Goal: Task Accomplishment & Management: Manage account settings

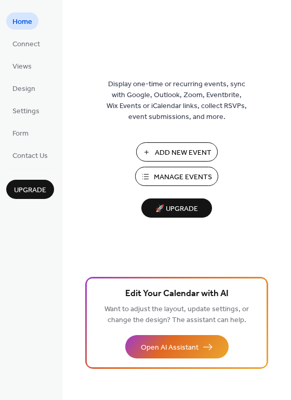
click at [155, 174] on span "Manage Events" at bounding box center [183, 177] width 58 height 11
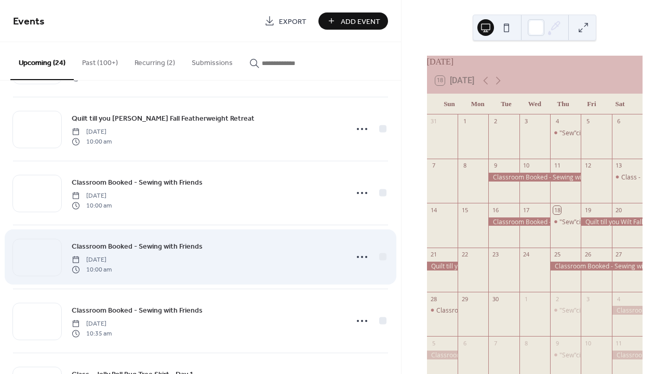
scroll to position [61, 0]
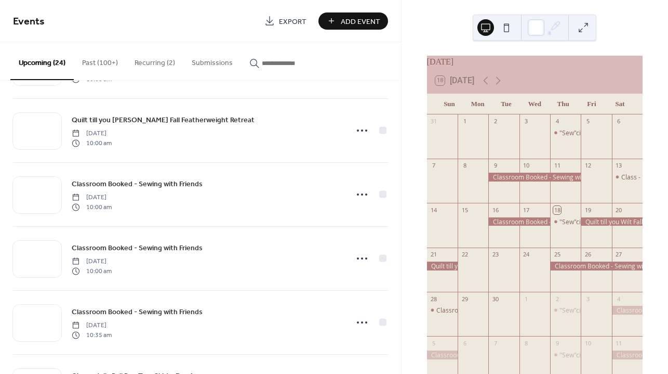
click at [267, 64] on input "button" at bounding box center [293, 63] width 62 height 11
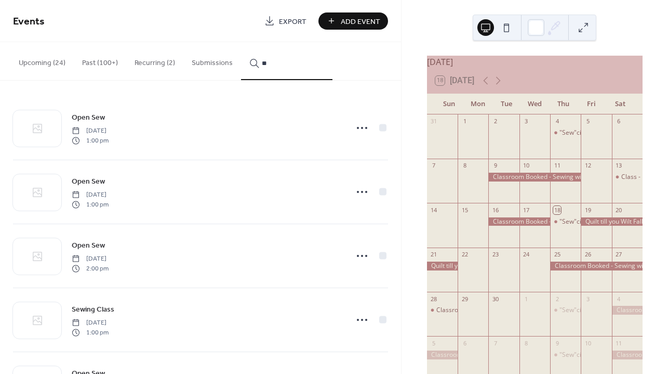
type input "*"
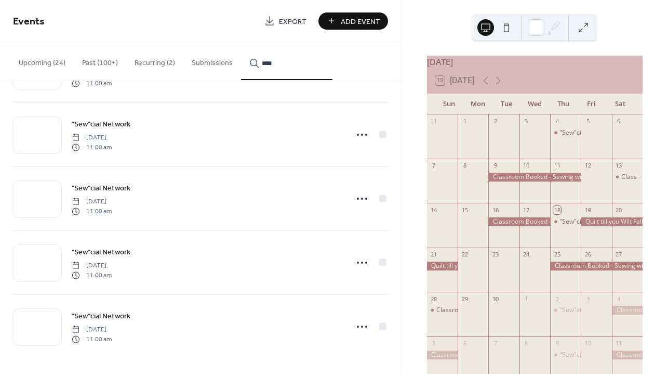
scroll to position [378, 0]
click at [566, 226] on div ""Sew"cial Network" at bounding box center [586, 221] width 53 height 9
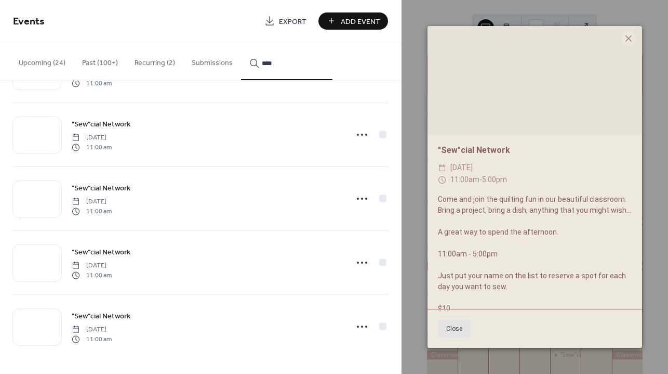
scroll to position [0, 0]
click at [631, 39] on icon at bounding box center [629, 38] width 12 height 12
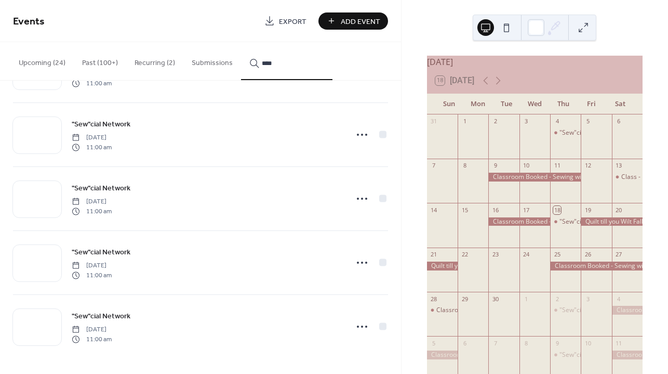
click at [229, 103] on div ""Sew"cial Network Thursday, December 31, 2020 11:00 am" at bounding box center [200, 134] width 375 height 63
click at [276, 66] on input "****" at bounding box center [293, 63] width 62 height 11
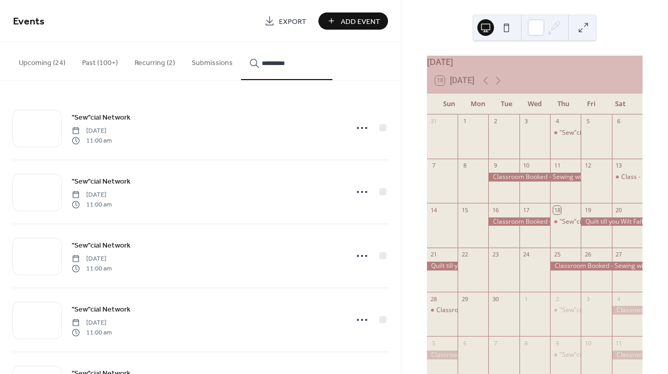
type input "*********"
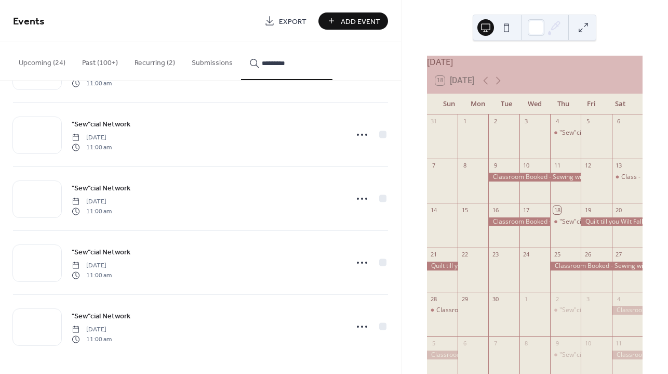
scroll to position [378, 0]
click at [88, 63] on button "Past (100+)" at bounding box center [100, 60] width 52 height 37
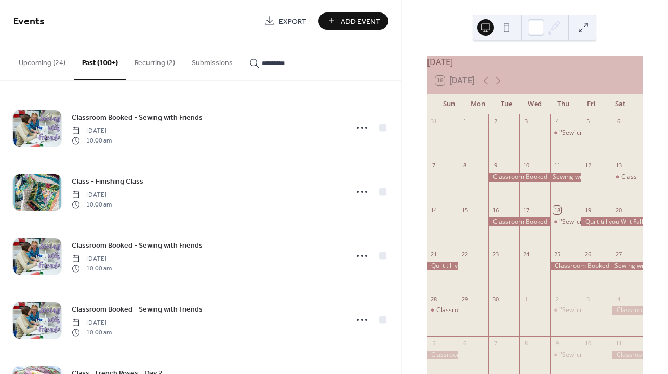
click at [151, 63] on button "Recurring (2)" at bounding box center [154, 60] width 57 height 37
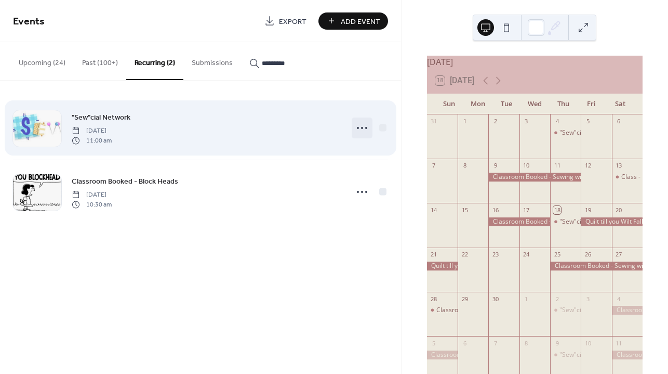
click at [363, 127] on icon at bounding box center [362, 128] width 17 height 17
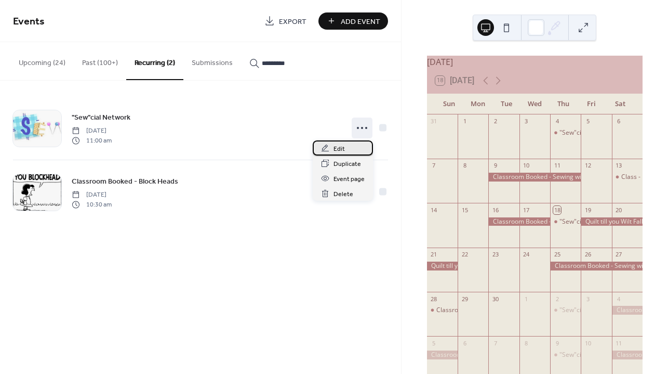
click at [342, 147] on span "Edit" at bounding box center [339, 148] width 11 height 11
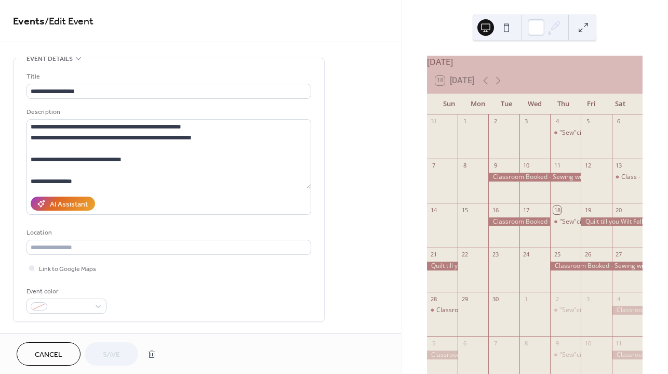
click at [51, 352] on span "Cancel" at bounding box center [49, 354] width 28 height 11
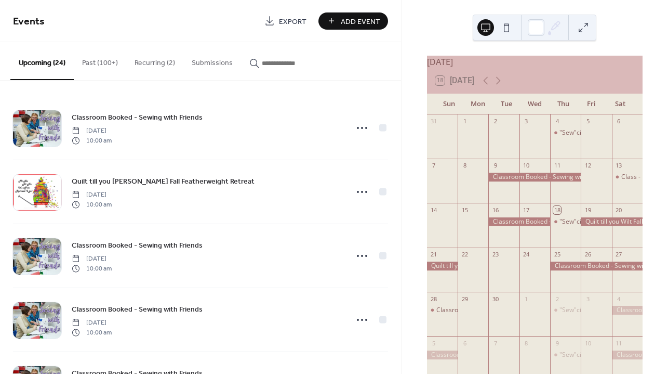
click at [153, 62] on button "Recurring (2)" at bounding box center [154, 60] width 57 height 37
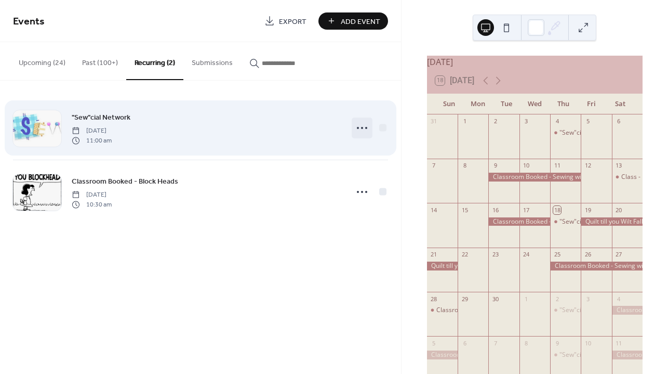
click at [361, 129] on icon at bounding box center [362, 128] width 17 height 17
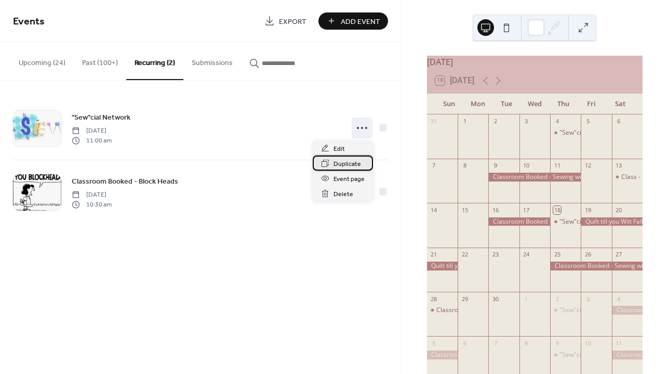
click at [343, 166] on span "Duplicate" at bounding box center [348, 163] width 28 height 11
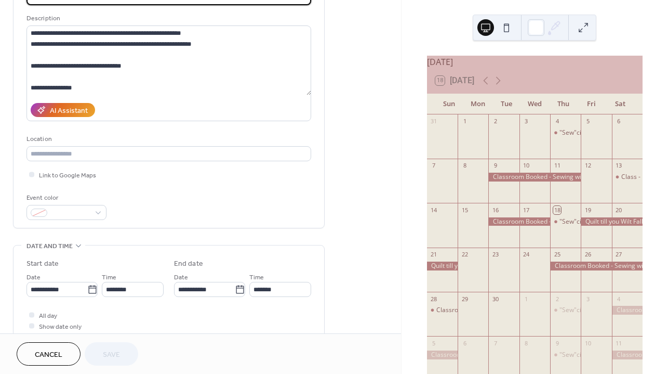
scroll to position [95, 0]
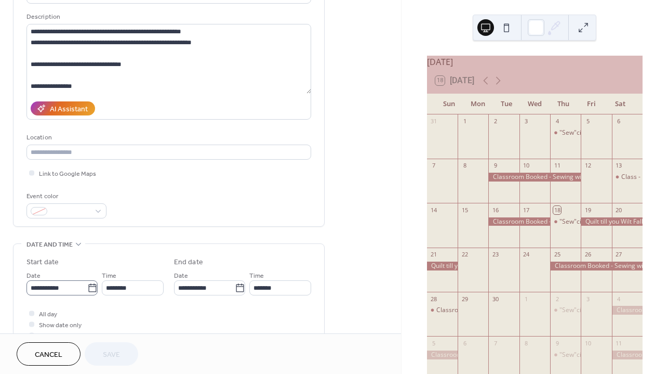
click at [89, 293] on icon at bounding box center [92, 288] width 10 height 10
click at [87, 294] on input "**********" at bounding box center [57, 287] width 61 height 15
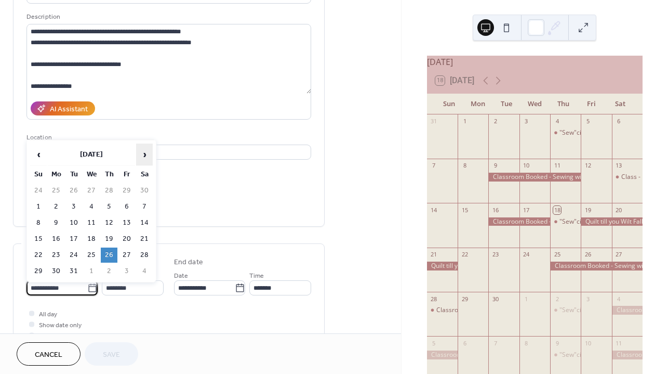
click at [147, 154] on span "›" at bounding box center [145, 154] width 16 height 21
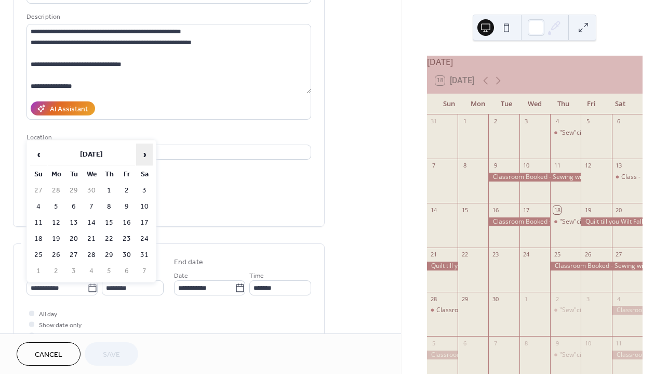
click at [147, 154] on span "›" at bounding box center [145, 154] width 16 height 21
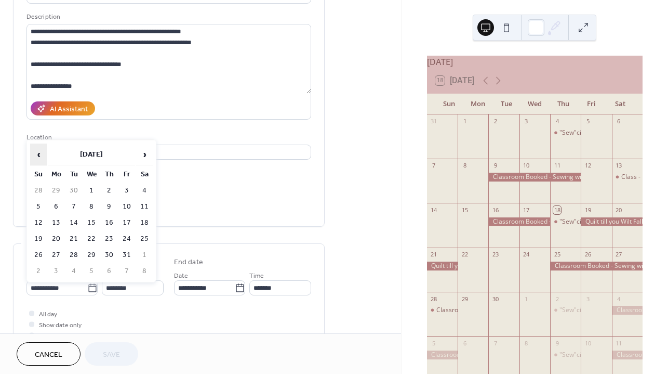
click at [37, 152] on span "‹" at bounding box center [39, 154] width 16 height 21
click at [93, 240] on td "24" at bounding box center [91, 238] width 17 height 15
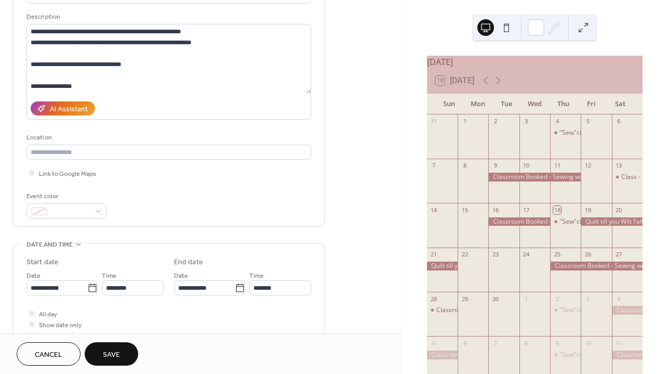
type input "**********"
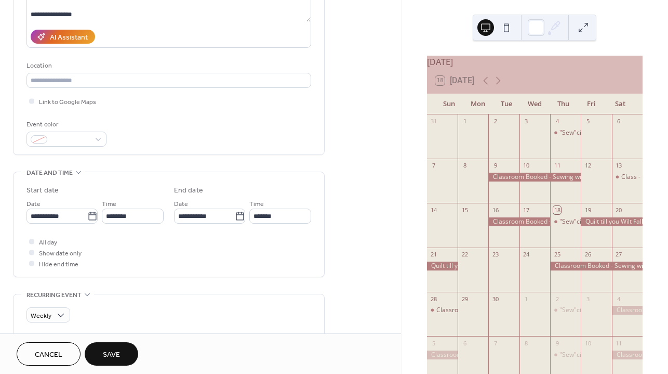
scroll to position [222, 0]
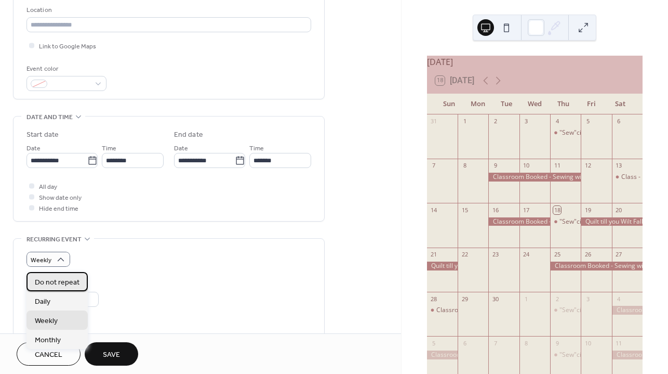
click at [63, 284] on span "Do not repeat" at bounding box center [57, 282] width 45 height 11
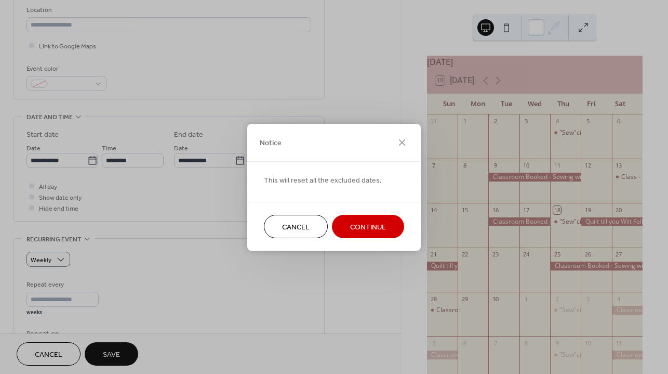
click at [360, 226] on span "Continue" at bounding box center [368, 226] width 36 height 11
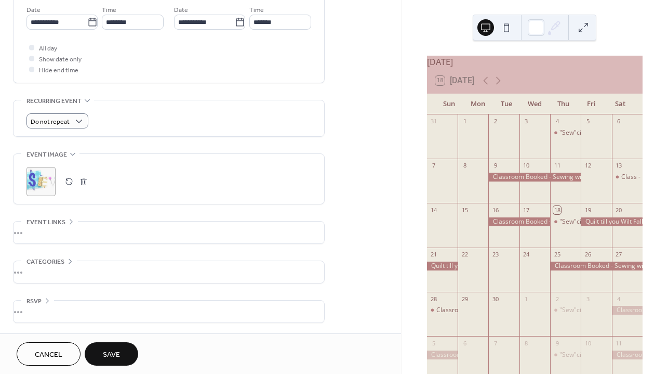
scroll to position [364, 0]
click at [111, 356] on span "Save" at bounding box center [111, 354] width 17 height 11
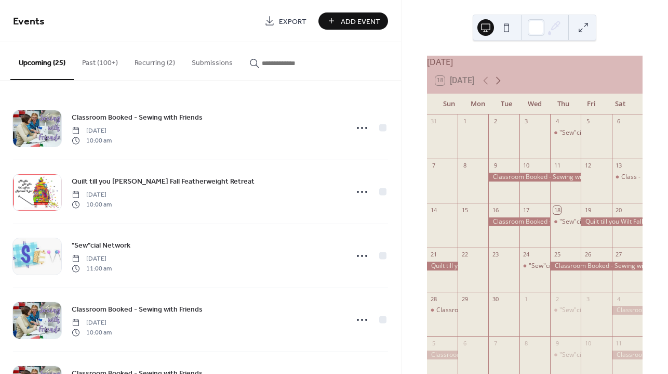
click at [500, 85] on icon at bounding box center [498, 81] width 5 height 8
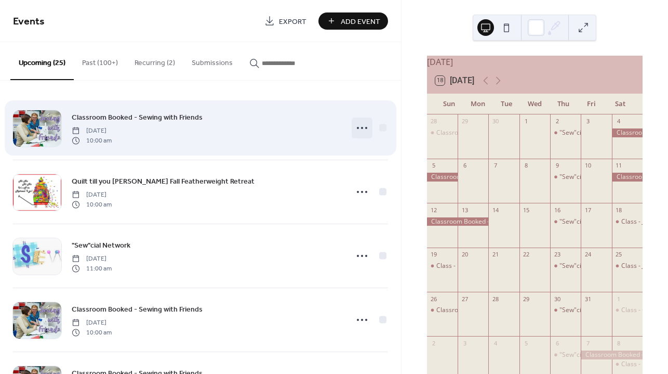
click at [361, 128] on circle at bounding box center [362, 128] width 2 height 2
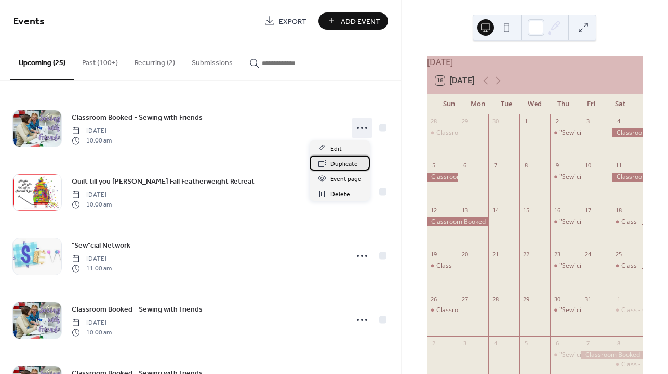
click at [346, 163] on span "Duplicate" at bounding box center [345, 163] width 28 height 11
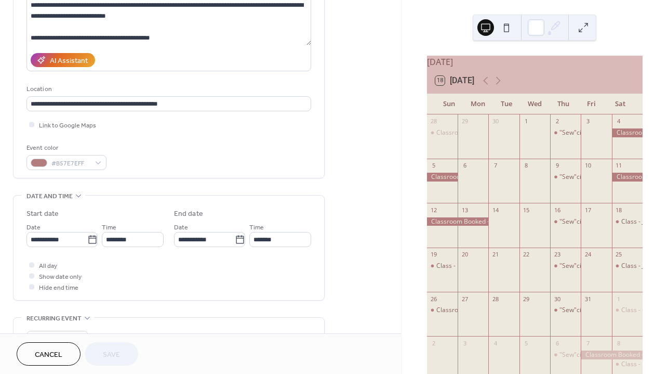
scroll to position [145, 0]
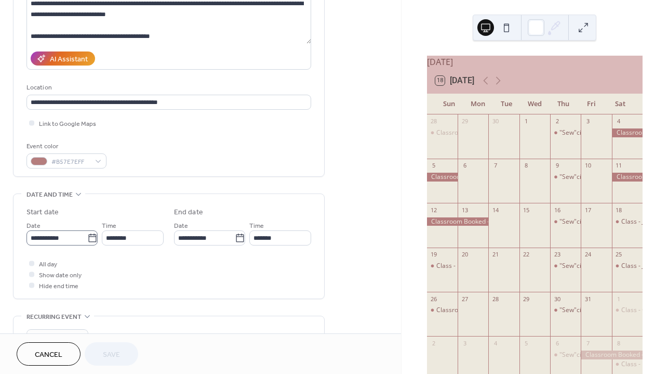
click at [88, 240] on icon at bounding box center [92, 238] width 10 height 10
click at [87, 240] on input "**********" at bounding box center [57, 237] width 61 height 15
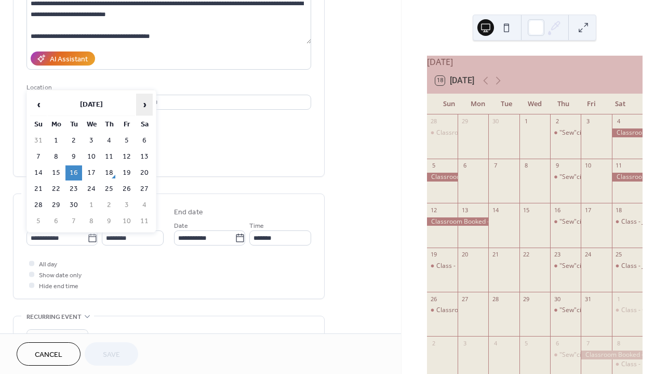
click at [146, 102] on span "›" at bounding box center [145, 104] width 16 height 21
click at [93, 187] on td "22" at bounding box center [91, 188] width 17 height 15
type input "**********"
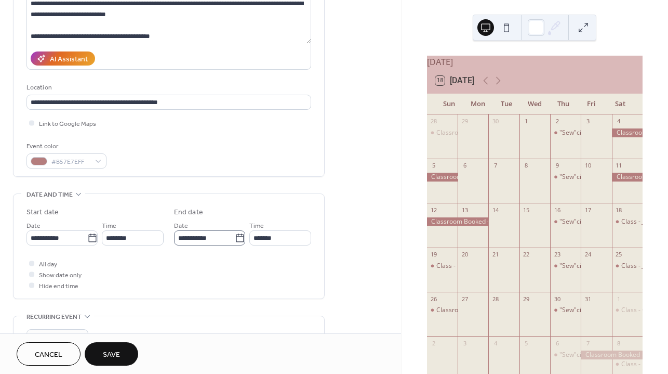
click at [237, 243] on icon at bounding box center [240, 238] width 10 height 10
click at [235, 243] on input "**********" at bounding box center [204, 237] width 61 height 15
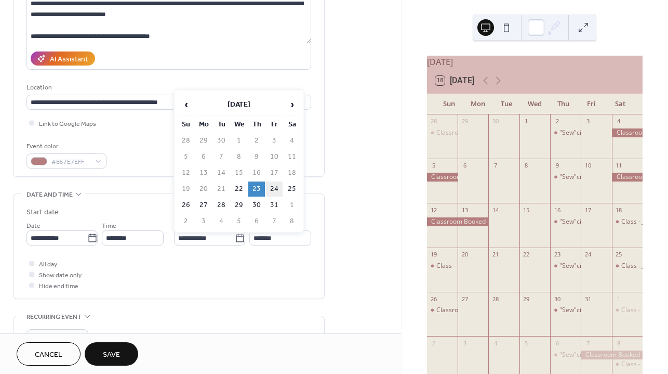
click at [276, 191] on td "24" at bounding box center [274, 188] width 17 height 15
type input "**********"
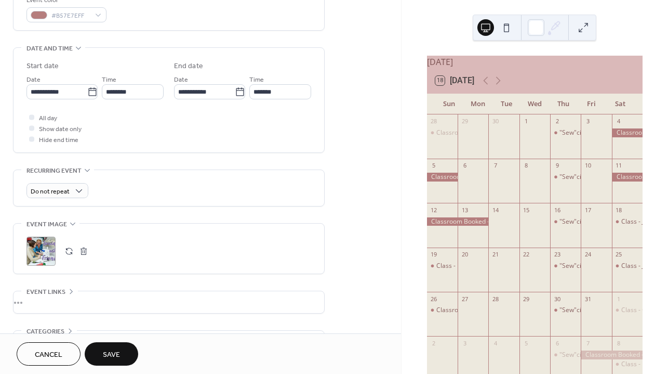
scroll to position [292, 0]
click at [112, 358] on span "Save" at bounding box center [111, 354] width 17 height 11
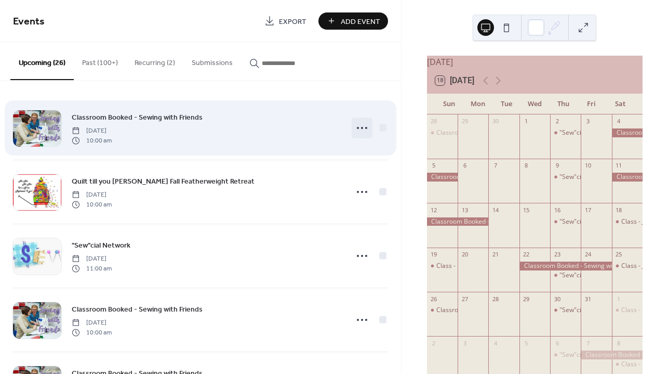
click at [365, 128] on circle at bounding box center [366, 128] width 2 height 2
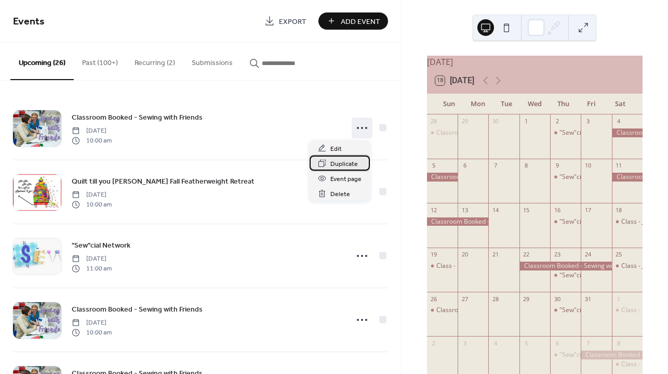
click at [345, 163] on span "Duplicate" at bounding box center [345, 163] width 28 height 11
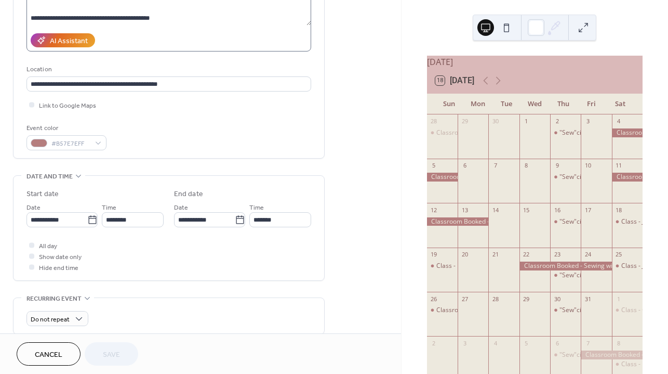
scroll to position [179, 0]
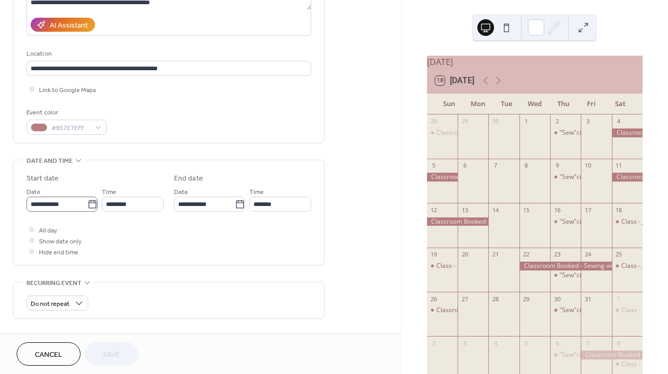
click at [89, 208] on icon at bounding box center [92, 204] width 10 height 10
click at [87, 208] on input "**********" at bounding box center [57, 203] width 61 height 15
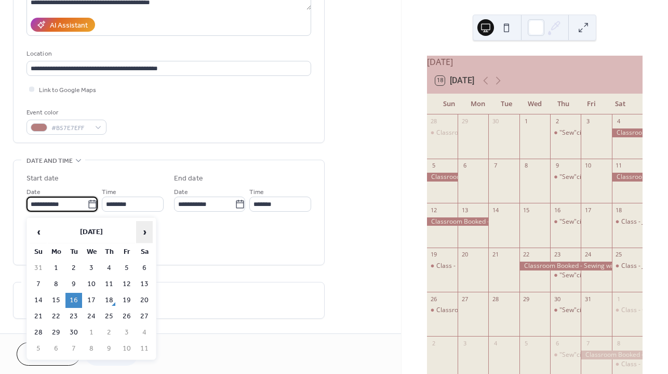
click at [144, 231] on span "›" at bounding box center [145, 231] width 16 height 21
click at [76, 328] on td "28" at bounding box center [73, 332] width 17 height 15
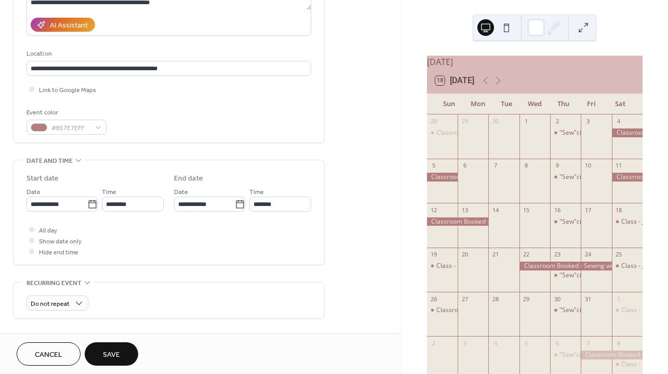
type input "**********"
click at [112, 352] on span "Save" at bounding box center [111, 354] width 17 height 11
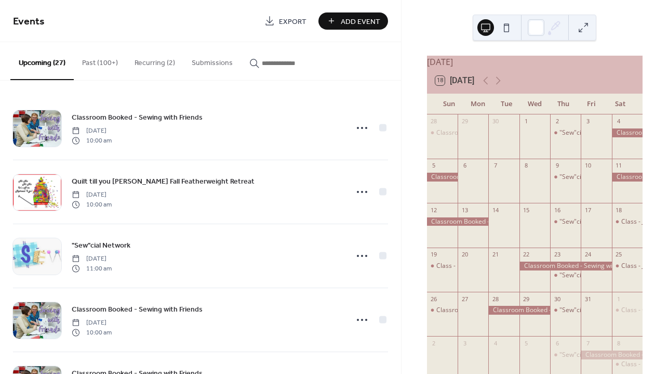
click at [152, 61] on button "Recurring (2)" at bounding box center [154, 60] width 57 height 37
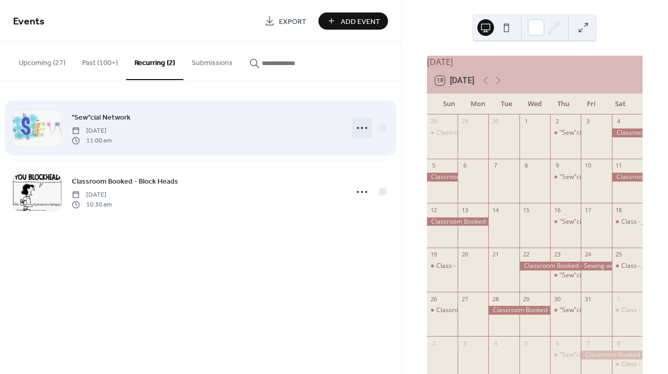
click at [361, 129] on icon at bounding box center [362, 128] width 17 height 17
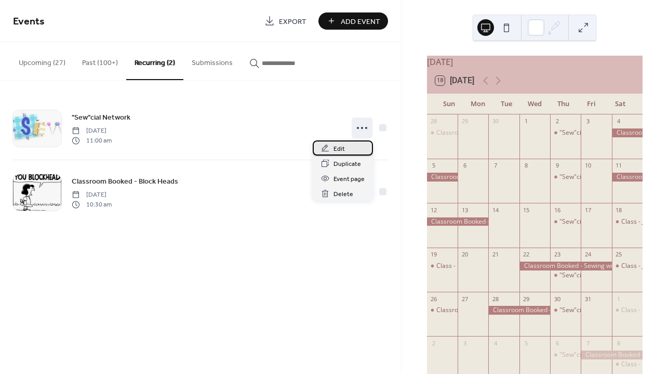
click at [341, 147] on span "Edit" at bounding box center [339, 148] width 11 height 11
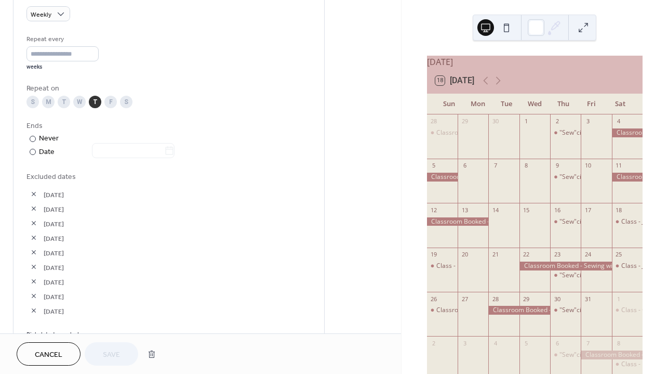
scroll to position [519, 0]
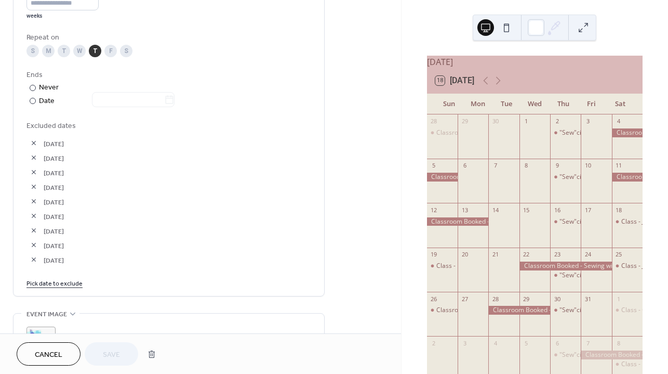
click at [48, 288] on link "Pick date to exclude" at bounding box center [55, 282] width 56 height 11
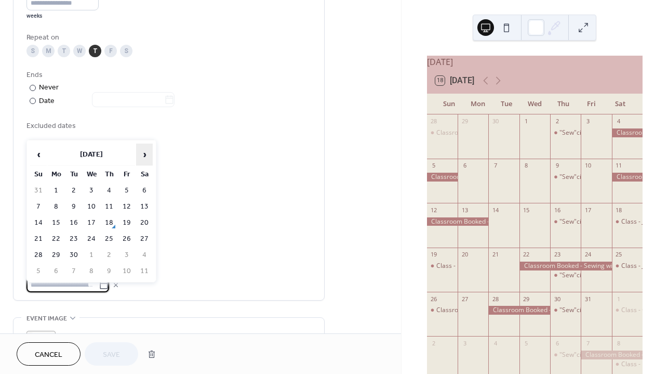
click at [144, 158] on span "›" at bounding box center [145, 154] width 16 height 21
click at [109, 238] on td "23" at bounding box center [109, 238] width 17 height 15
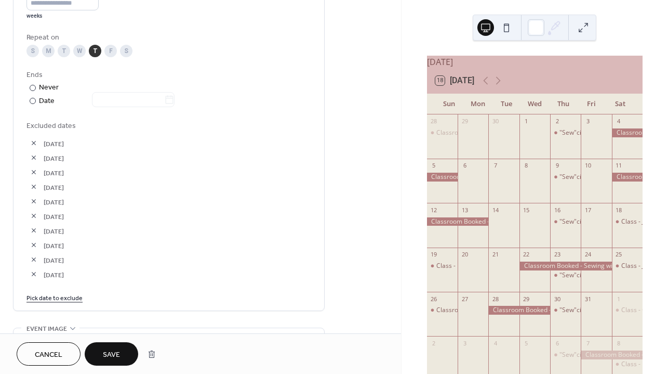
click at [114, 352] on span "Save" at bounding box center [111, 354] width 17 height 11
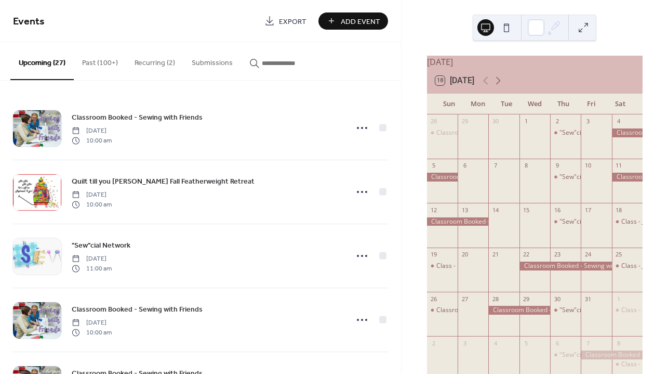
click at [499, 86] on icon at bounding box center [498, 80] width 12 height 12
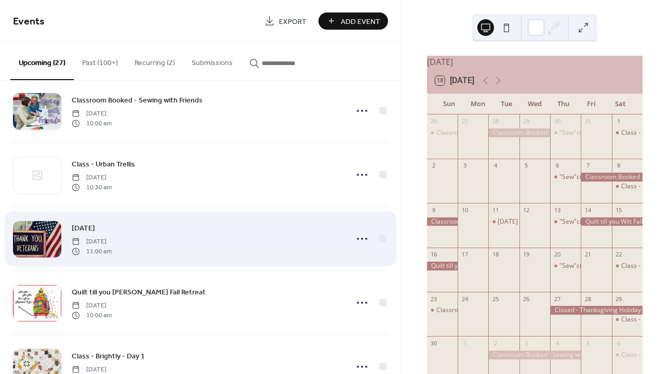
scroll to position [785, 0]
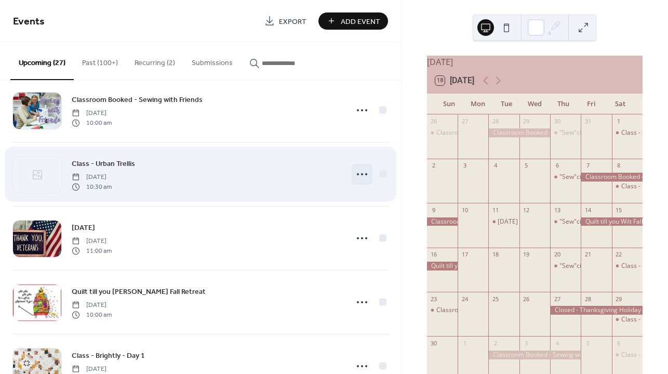
click at [358, 174] on icon at bounding box center [362, 174] width 17 height 17
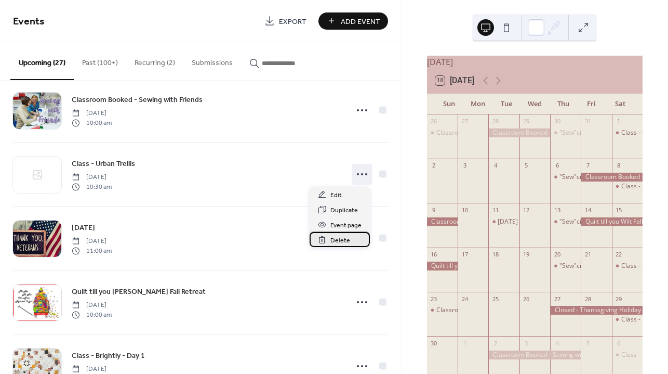
click at [333, 239] on span "Delete" at bounding box center [341, 240] width 20 height 11
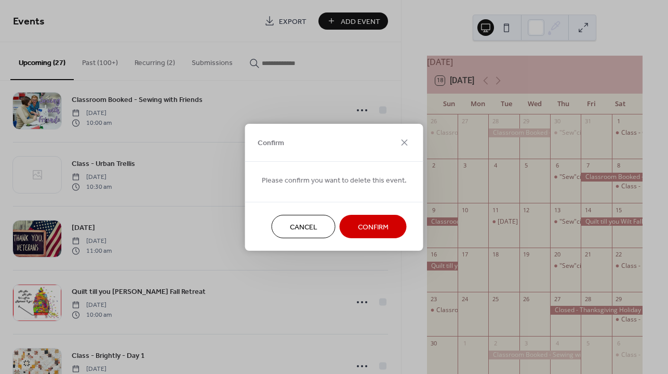
click at [375, 226] on span "Confirm" at bounding box center [373, 226] width 31 height 11
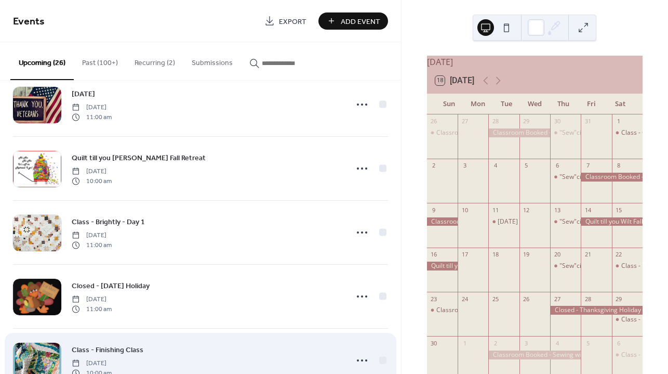
scroll to position [855, 0]
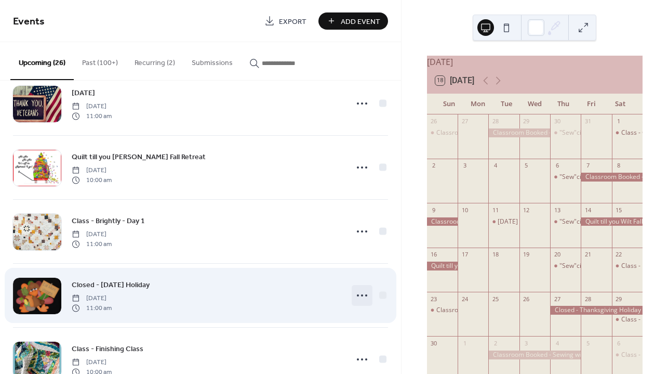
click at [361, 293] on icon at bounding box center [362, 295] width 17 height 17
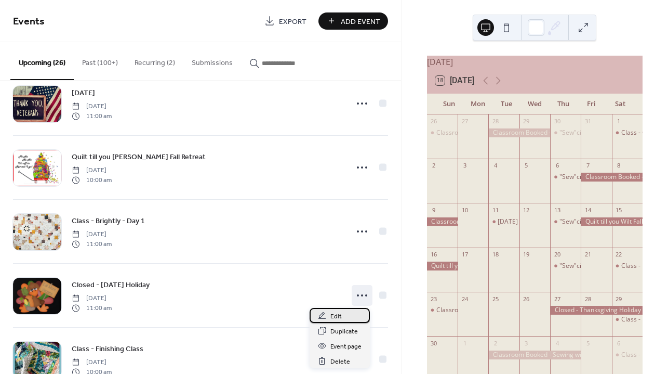
click at [338, 314] on span "Edit" at bounding box center [336, 316] width 11 height 11
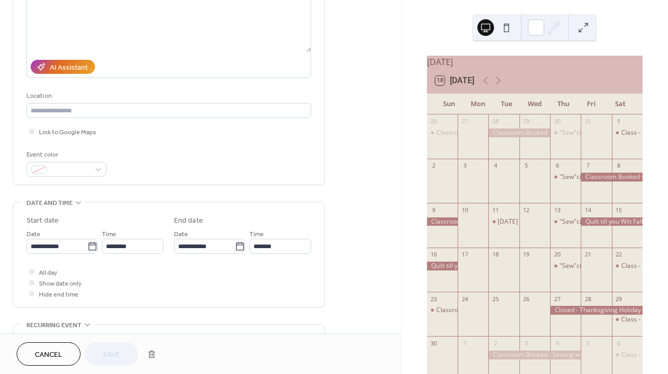
scroll to position [138, 0]
click at [239, 249] on icon at bounding box center [240, 245] width 10 height 10
click at [235, 249] on input "**********" at bounding box center [204, 244] width 61 height 15
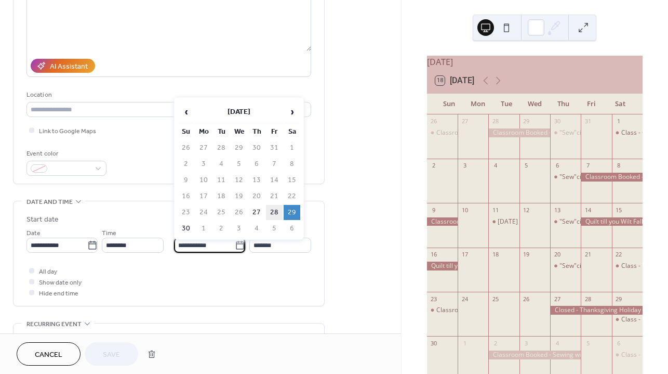
click at [274, 213] on td "28" at bounding box center [274, 212] width 17 height 15
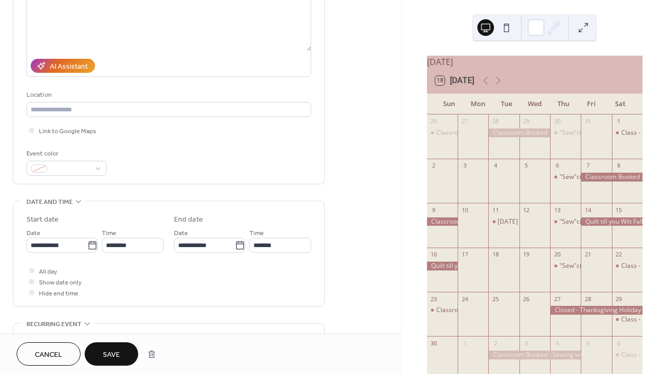
type input "**********"
click at [116, 354] on span "Save" at bounding box center [111, 354] width 17 height 11
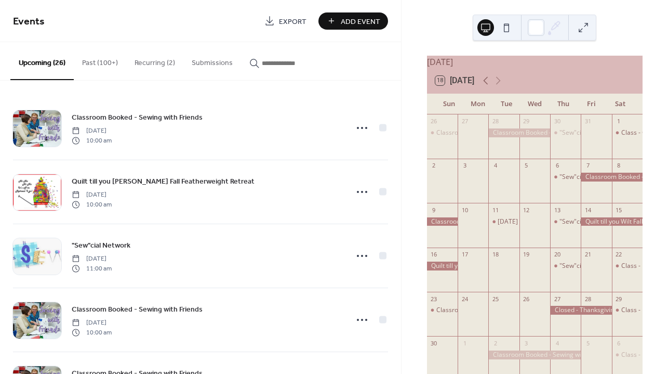
click at [487, 87] on icon at bounding box center [486, 80] width 12 height 12
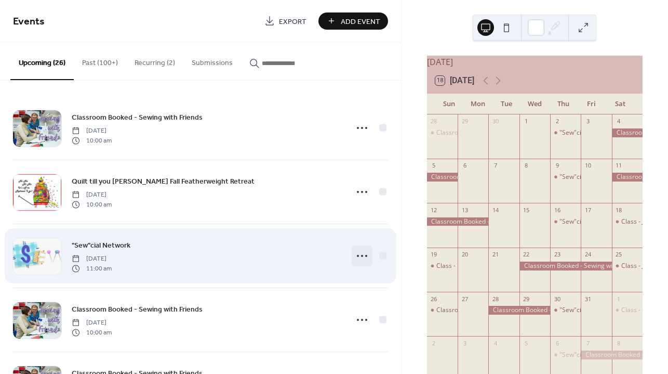
click at [358, 258] on icon at bounding box center [362, 255] width 17 height 17
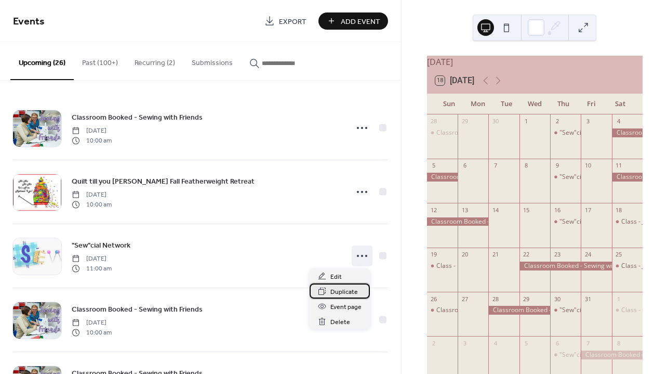
click at [348, 289] on span "Duplicate" at bounding box center [345, 291] width 28 height 11
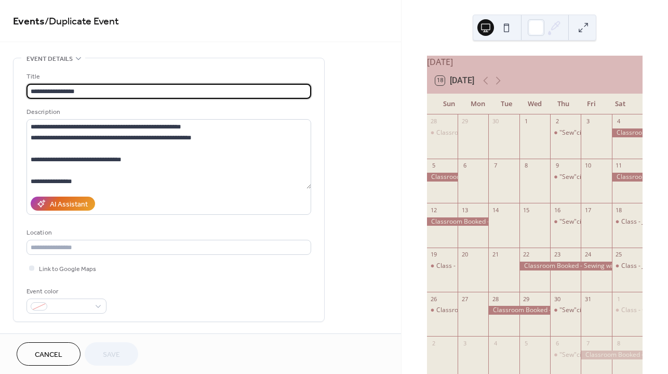
scroll to position [179, 0]
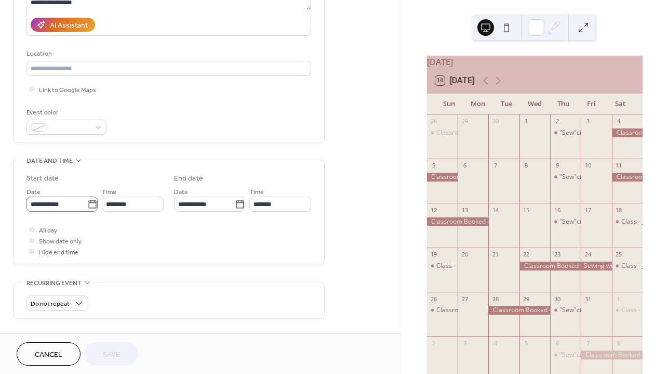
click at [90, 209] on icon at bounding box center [92, 204] width 10 height 10
click at [87, 209] on input "**********" at bounding box center [57, 203] width 61 height 15
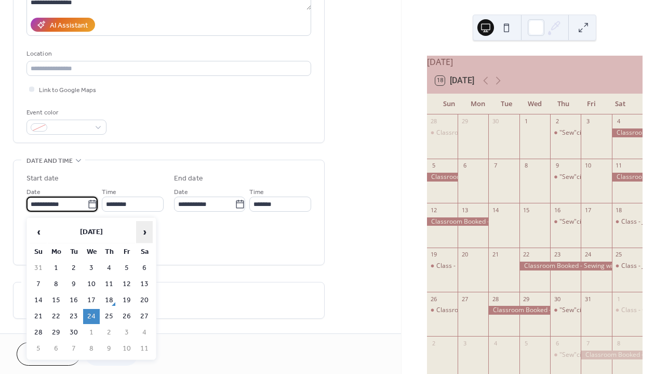
click at [146, 231] on span "›" at bounding box center [145, 231] width 16 height 21
click at [125, 331] on td "31" at bounding box center [126, 332] width 17 height 15
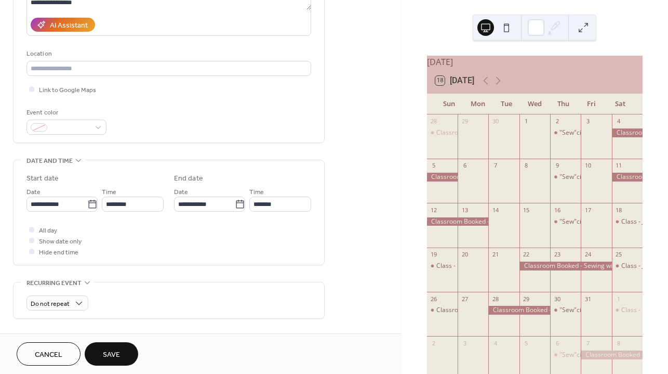
type input "**********"
click at [113, 353] on span "Save" at bounding box center [111, 354] width 17 height 11
